Goal: Task Accomplishment & Management: Manage account settings

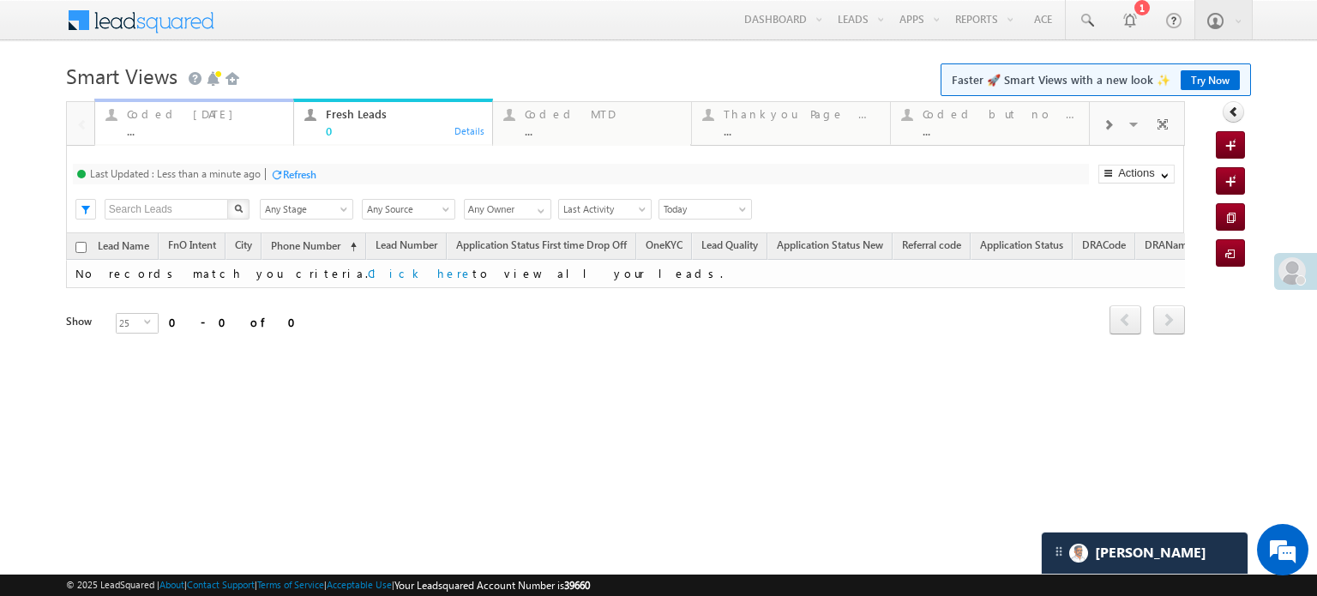
click at [158, 120] on div "Coded Today" at bounding box center [205, 114] width 156 height 14
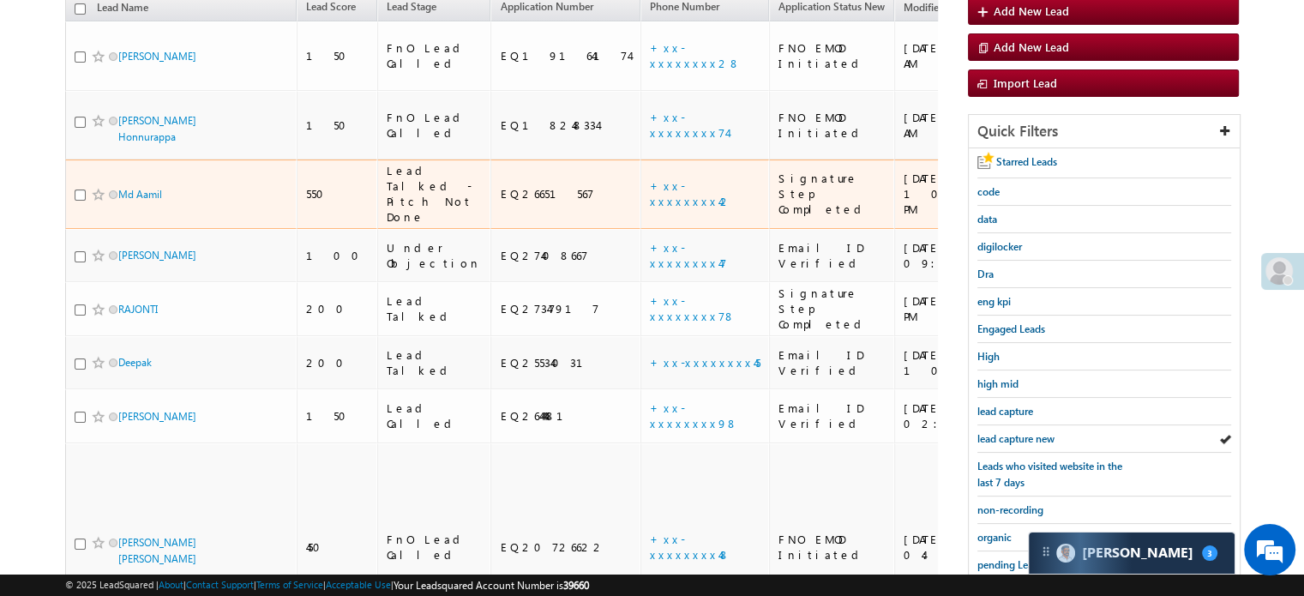
scroll to position [196, 0]
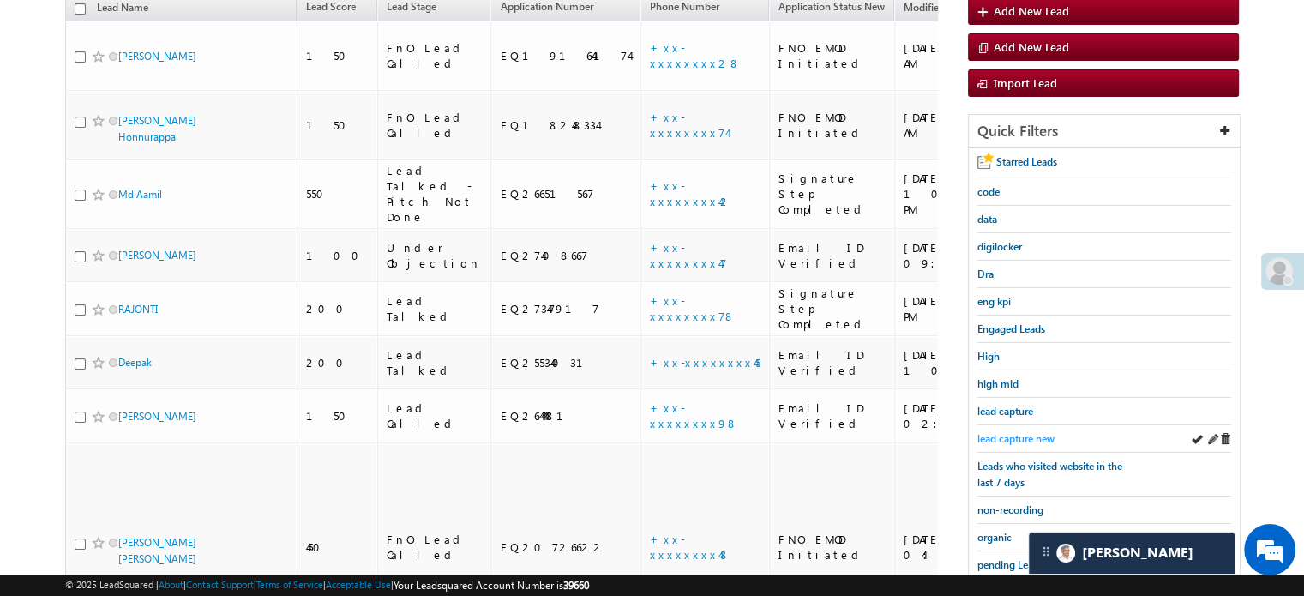
click at [1019, 432] on span "lead capture new" at bounding box center [1015, 438] width 77 height 13
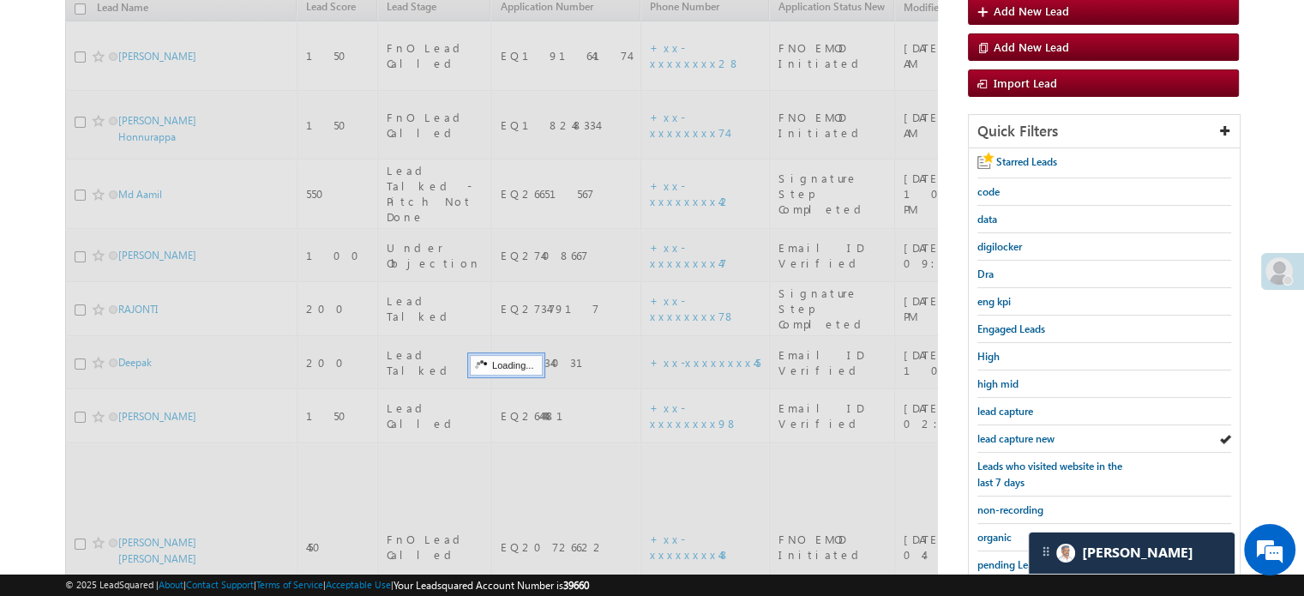
scroll to position [0, 0]
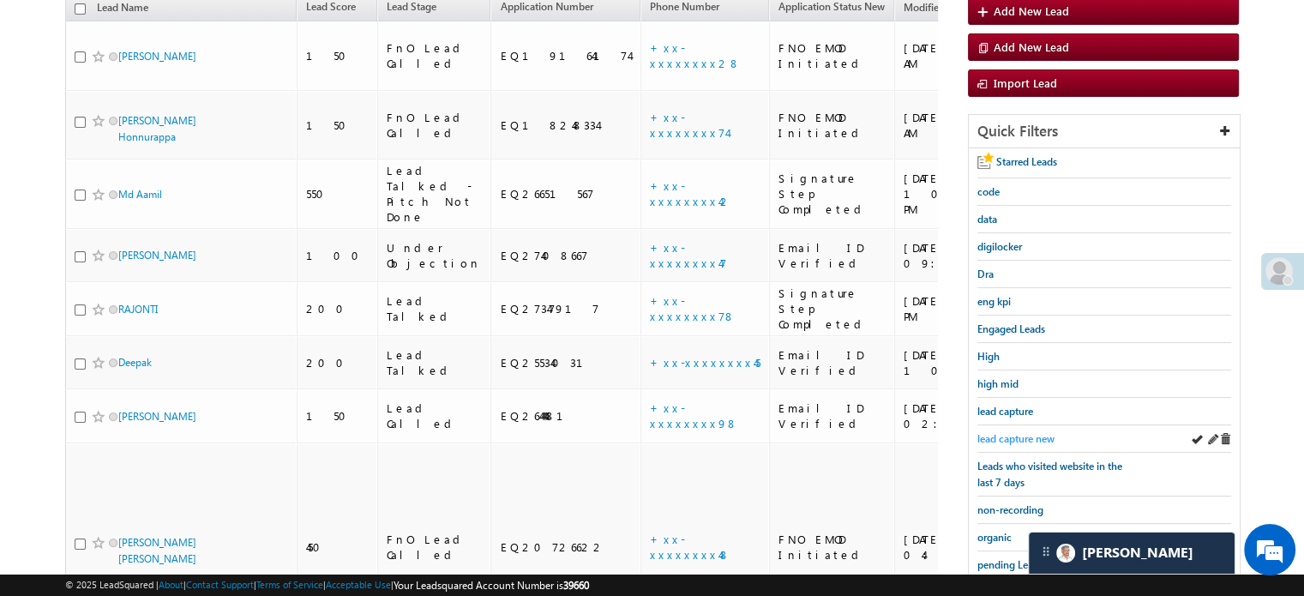
click at [1030, 432] on span "lead capture new" at bounding box center [1015, 438] width 77 height 13
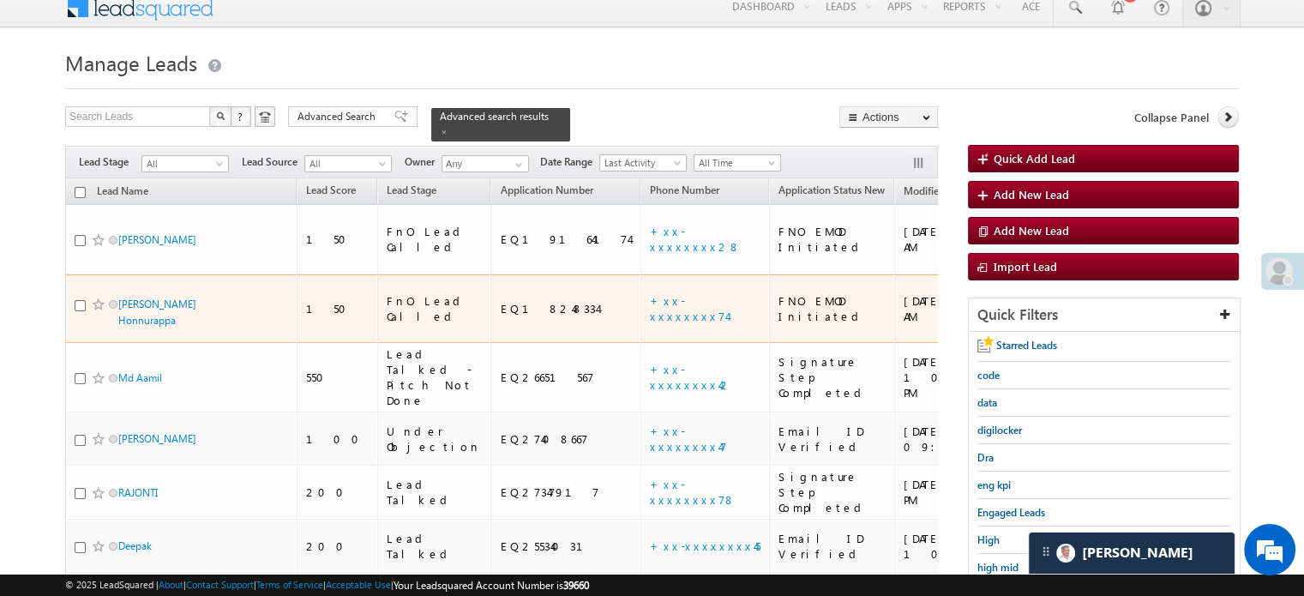
scroll to position [257, 0]
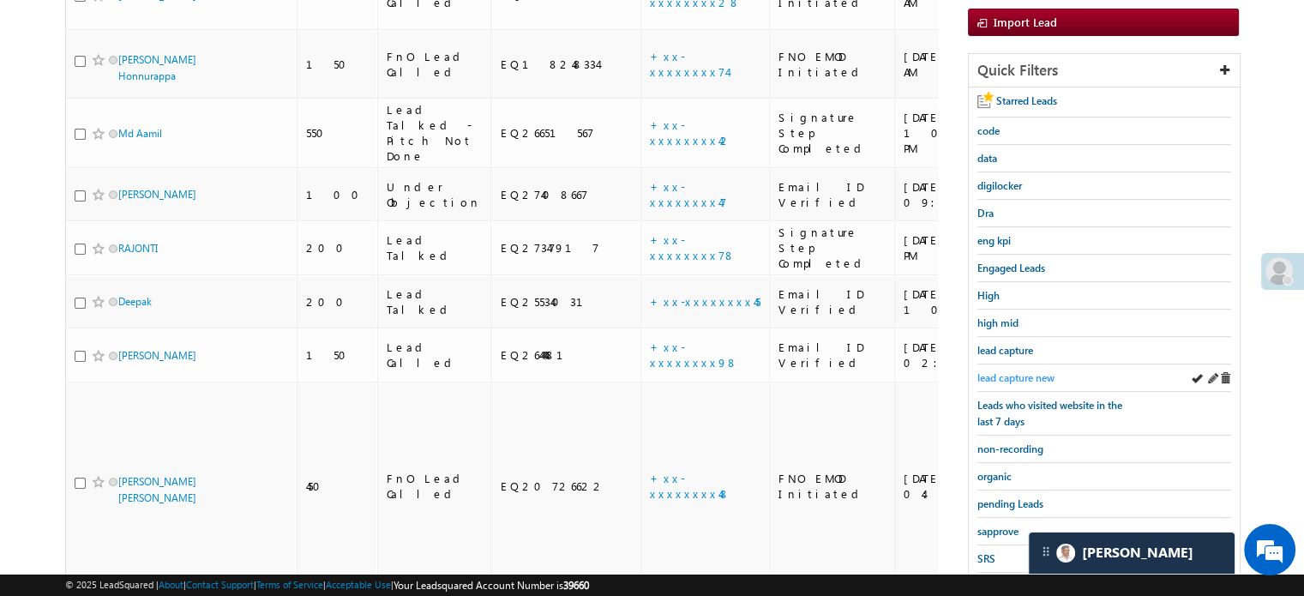
click at [1022, 373] on span "lead capture new" at bounding box center [1015, 377] width 77 height 13
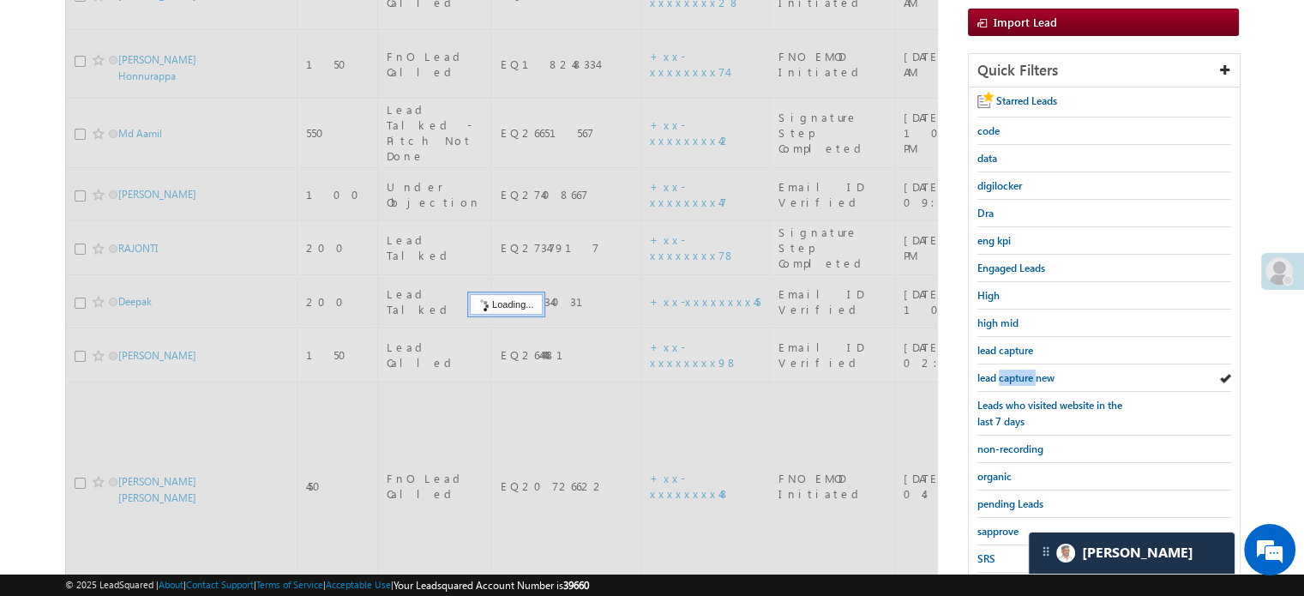
click at [1022, 373] on span "lead capture new" at bounding box center [1015, 377] width 77 height 13
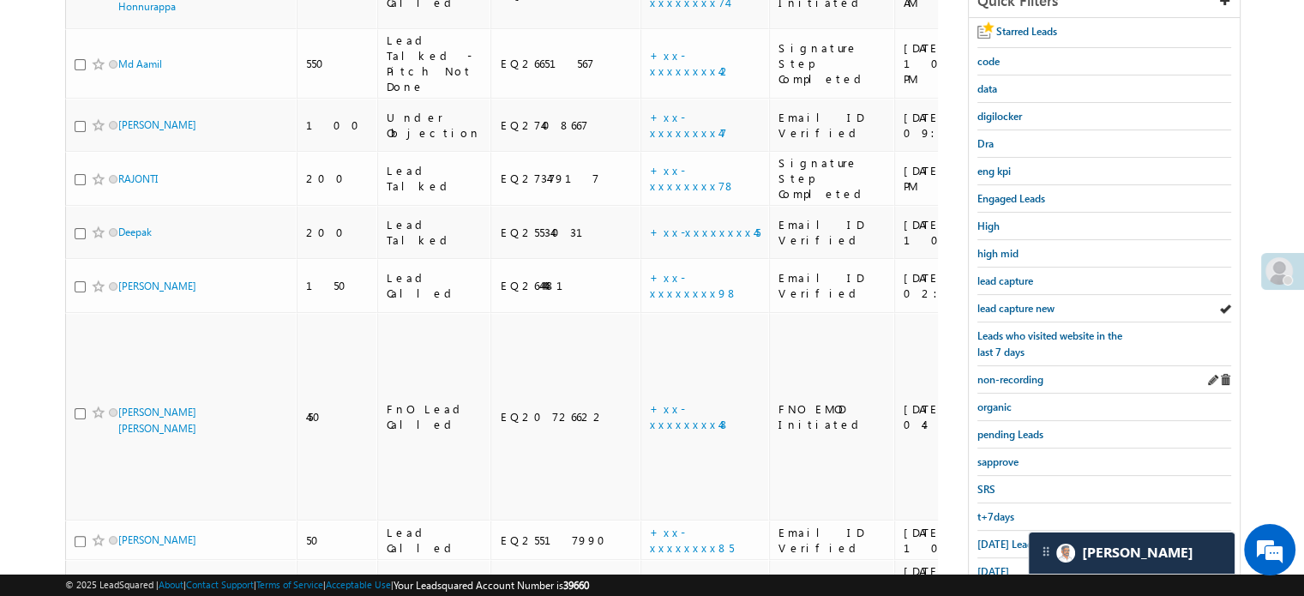
scroll to position [297, 0]
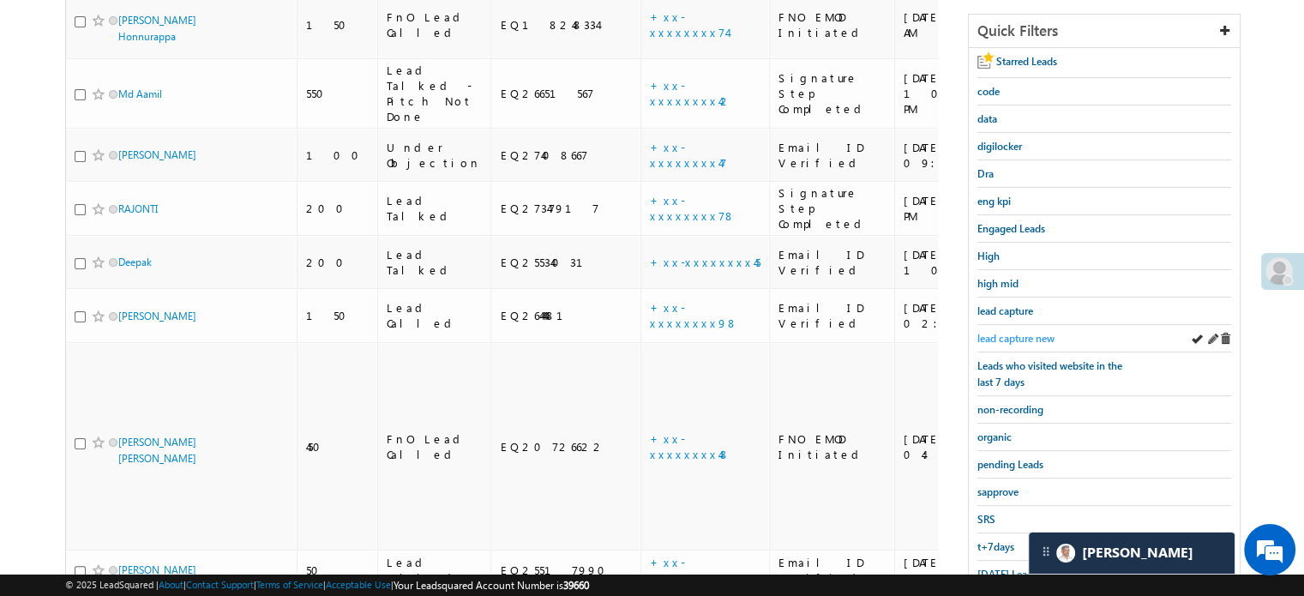
click at [1011, 339] on span "lead capture new" at bounding box center [1015, 338] width 77 height 13
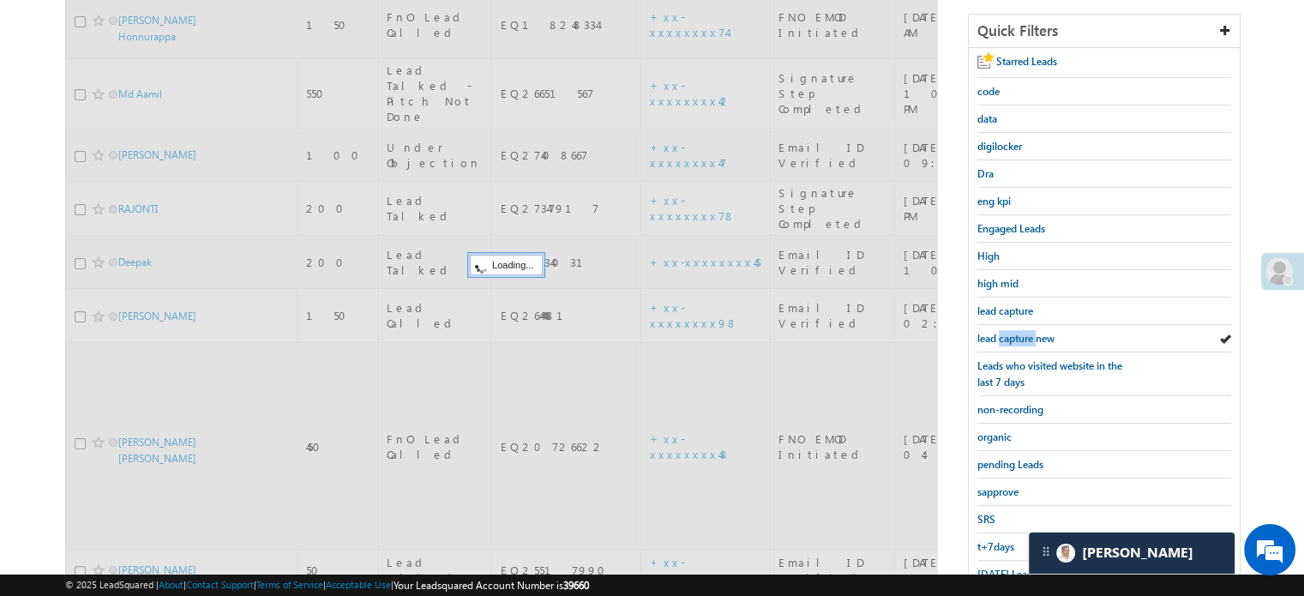
click at [1011, 339] on span "lead capture new" at bounding box center [1015, 338] width 77 height 13
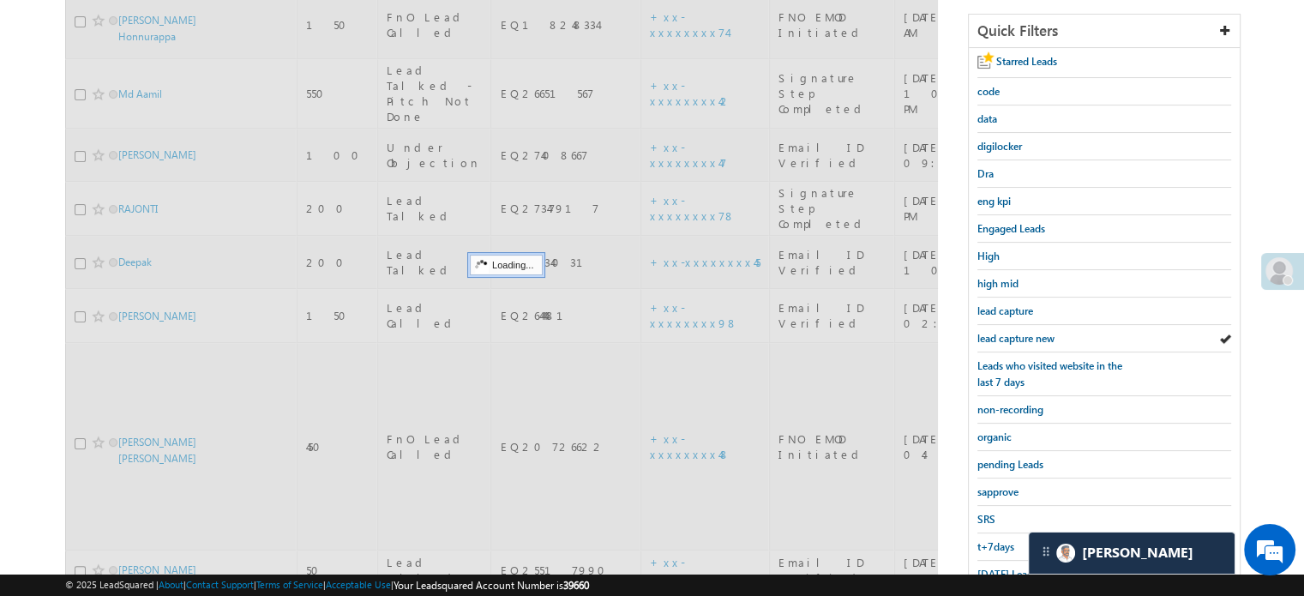
click at [1011, 339] on span "lead capture new" at bounding box center [1015, 338] width 77 height 13
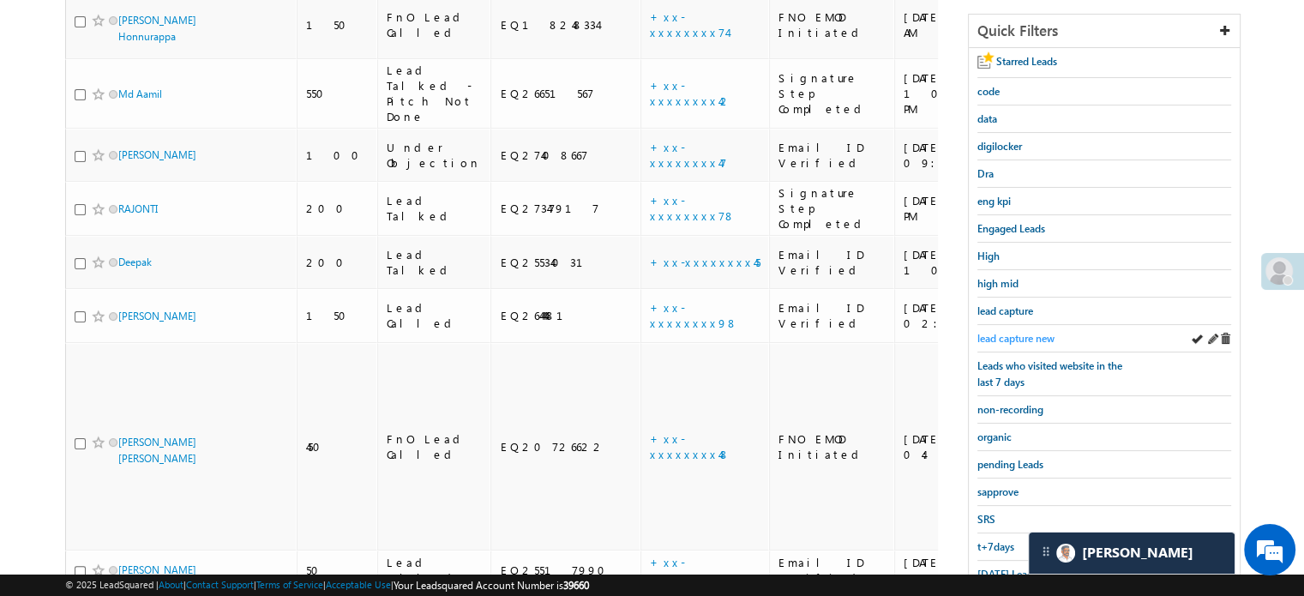
click at [1011, 336] on span "lead capture new" at bounding box center [1015, 338] width 77 height 13
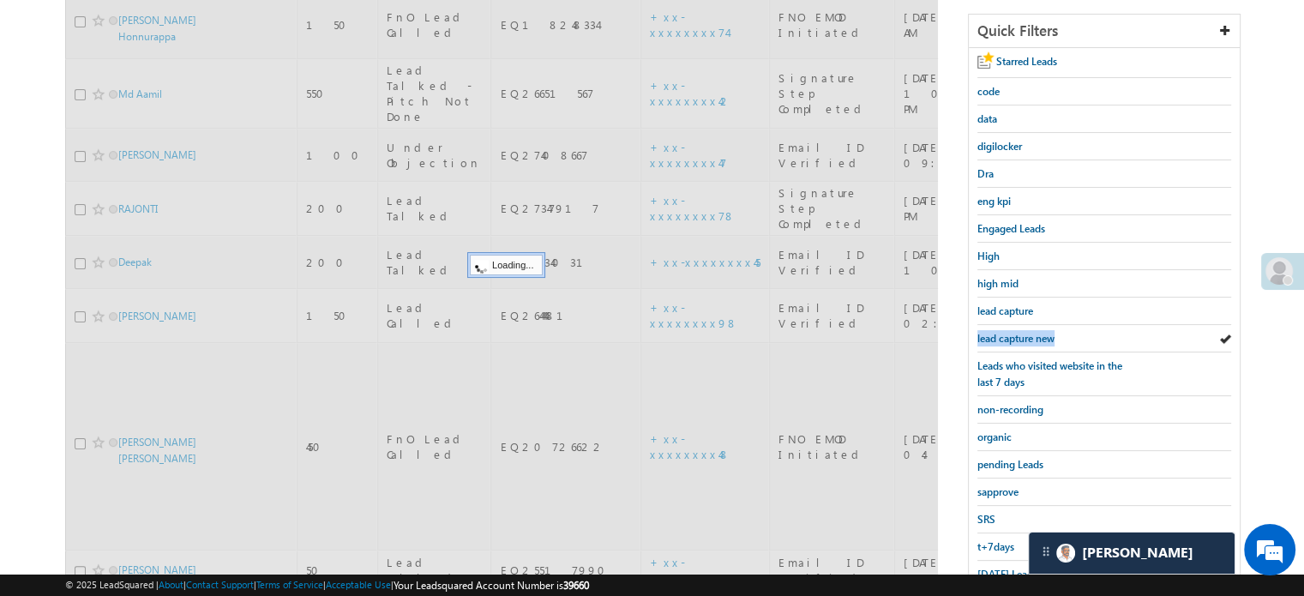
click at [1011, 336] on span "lead capture new" at bounding box center [1015, 338] width 77 height 13
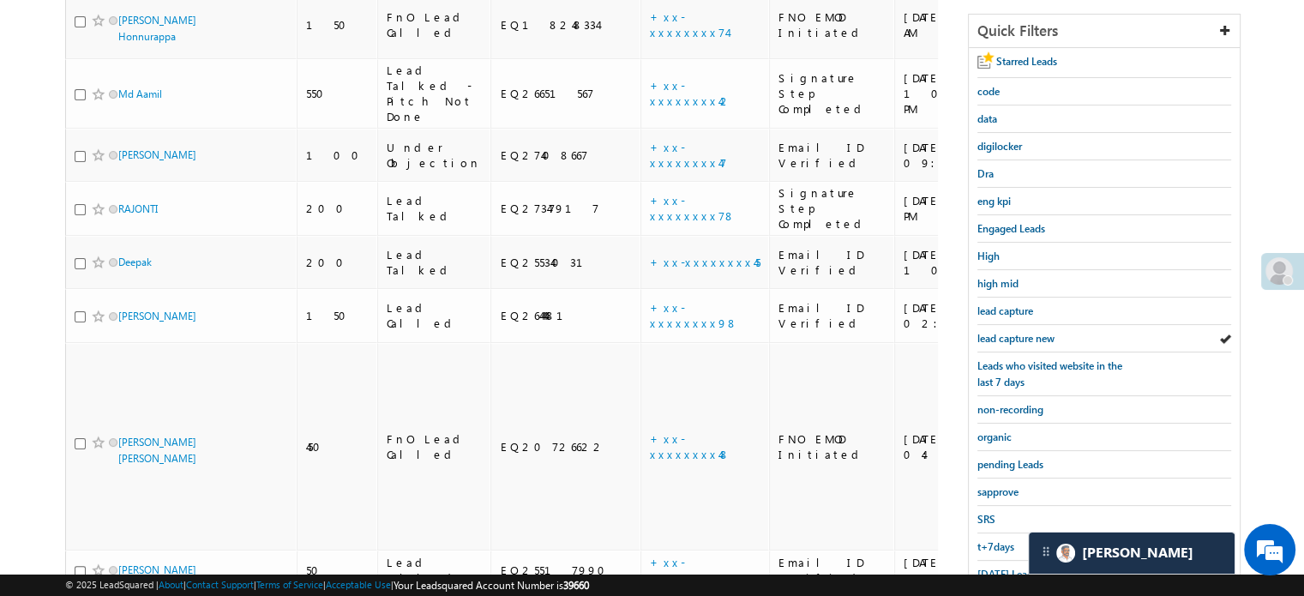
click at [1011, 336] on span "lead capture new" at bounding box center [1015, 338] width 77 height 13
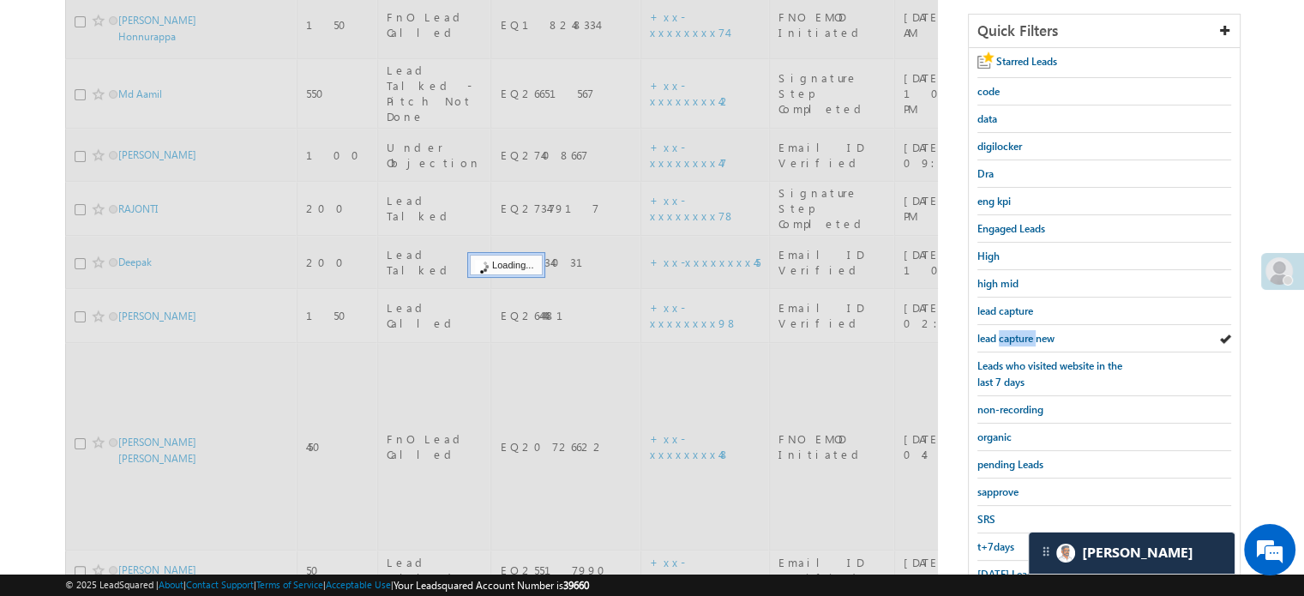
click at [1011, 336] on span "lead capture new" at bounding box center [1015, 338] width 77 height 13
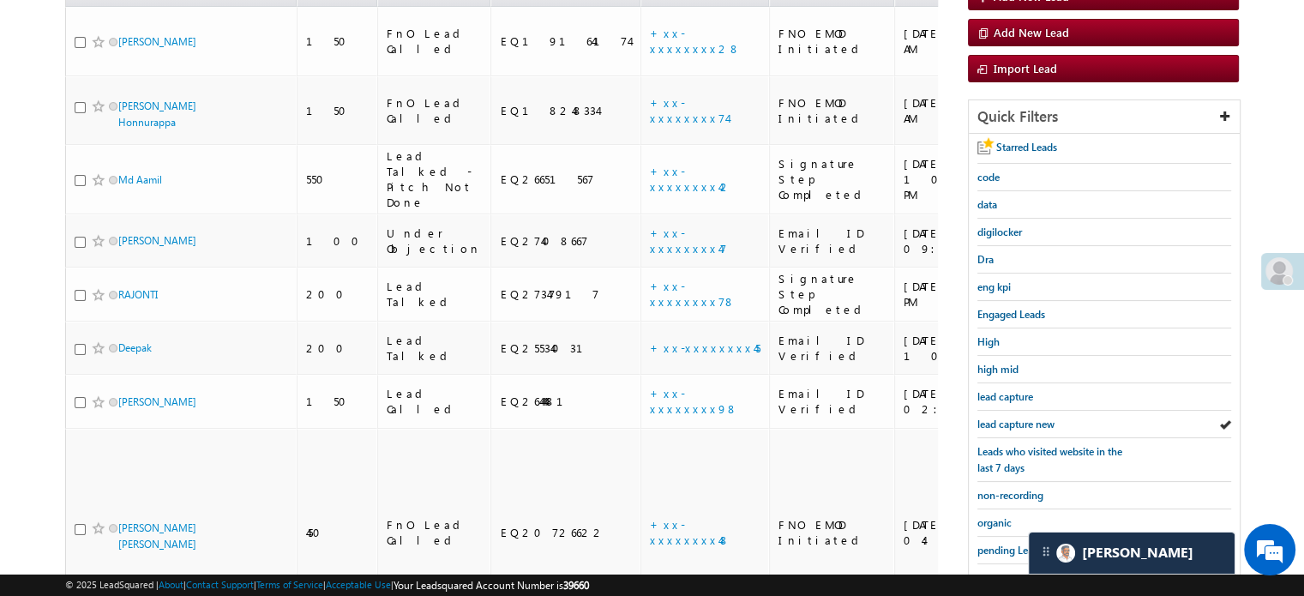
scroll to position [39, 0]
